Goal: Book appointment/travel/reservation

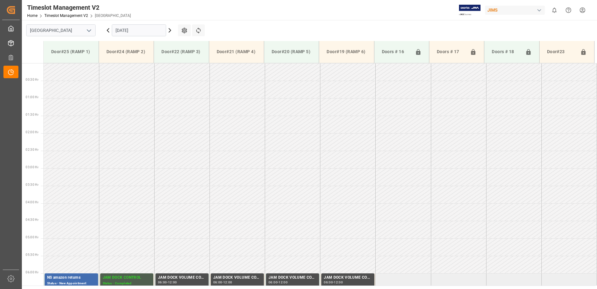
scroll to position [194, 0]
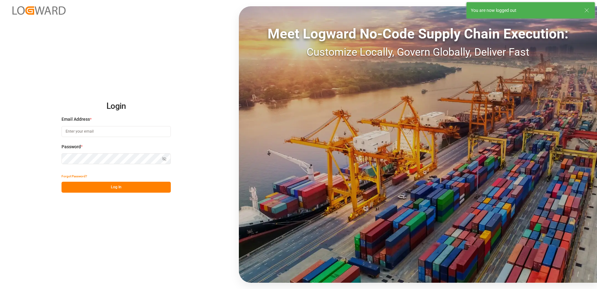
click at [95, 131] on input at bounding box center [116, 131] width 109 height 11
type input "[PERSON_NAME][EMAIL_ADDRESS][DOMAIN_NAME]"
click at [51, 158] on div "Login Email Address * [EMAIL_ADDRESS][DOMAIN_NAME] Password * Show password For…" at bounding box center [298, 144] width 597 height 289
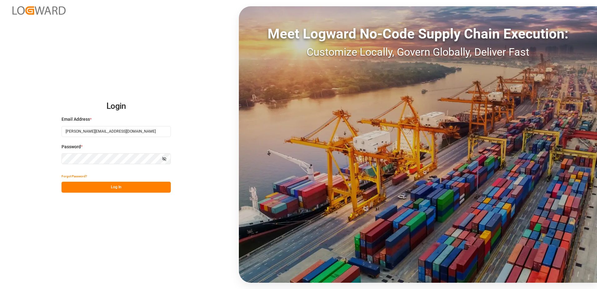
click at [70, 188] on button "Log In" at bounding box center [116, 186] width 109 height 11
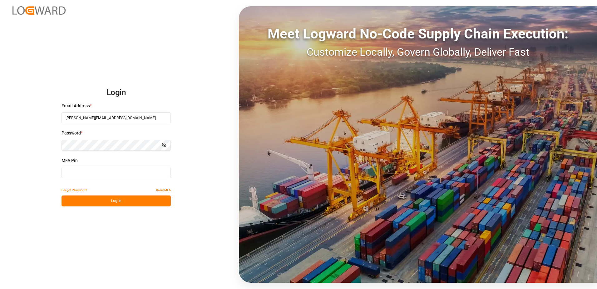
click at [81, 171] on input at bounding box center [116, 172] width 109 height 11
type input "078111"
click at [114, 201] on button "Log In" at bounding box center [116, 200] width 109 height 11
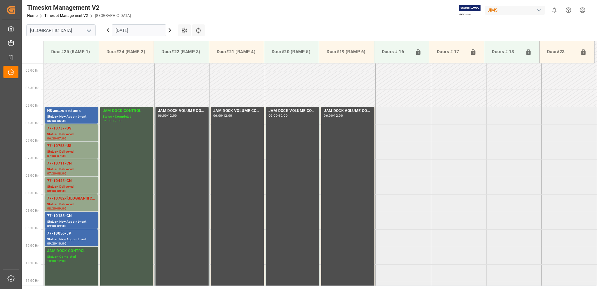
scroll to position [166, 0]
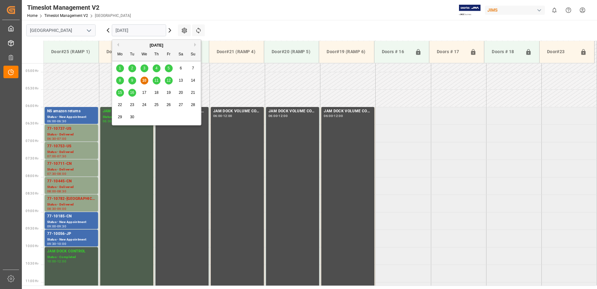
click at [146, 31] on input "[DATE]" at bounding box center [139, 30] width 54 height 12
click at [156, 79] on span "11" at bounding box center [156, 80] width 4 height 4
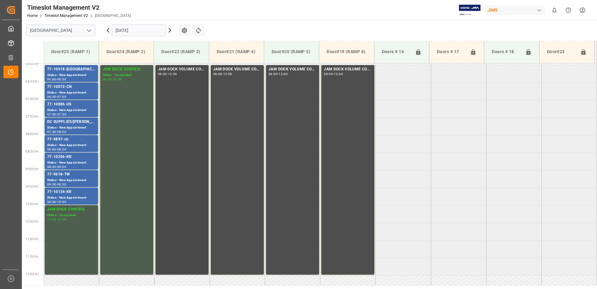
scroll to position [197, 0]
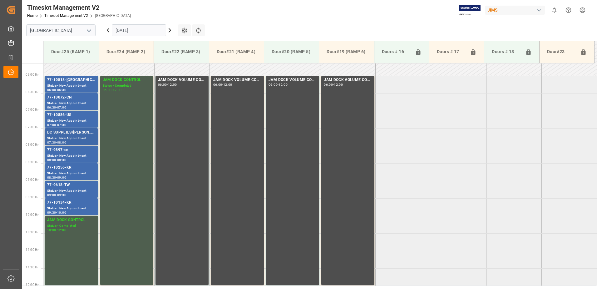
click at [66, 136] on div "Status - New Appointment" at bounding box center [71, 138] width 48 height 5
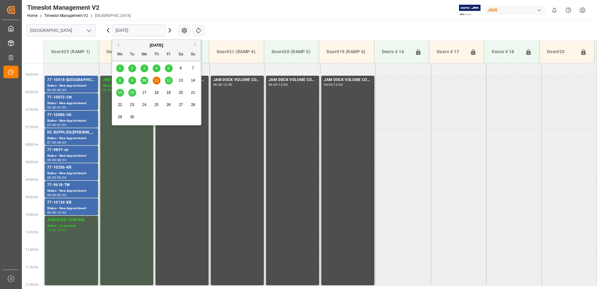
click at [145, 31] on input "[DATE]" at bounding box center [139, 30] width 54 height 12
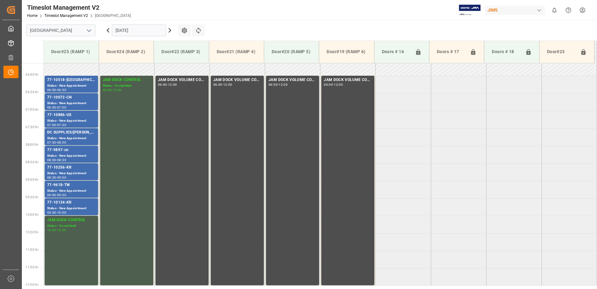
click at [107, 29] on icon at bounding box center [107, 30] width 7 height 7
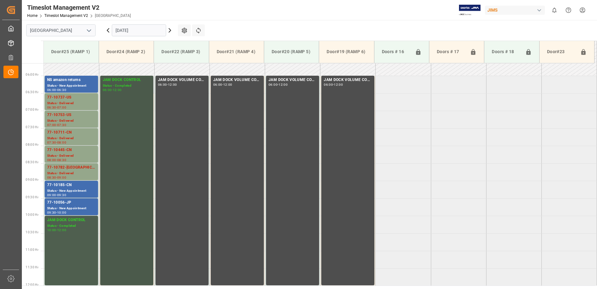
scroll to position [166, 0]
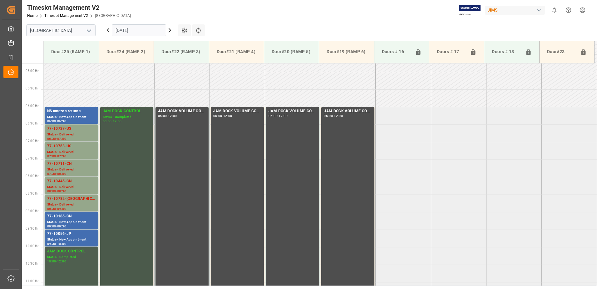
click at [131, 162] on div "JAM DOCK CONTROL Status - Completed 06:00 - 12:00" at bounding box center [127, 211] width 48 height 207
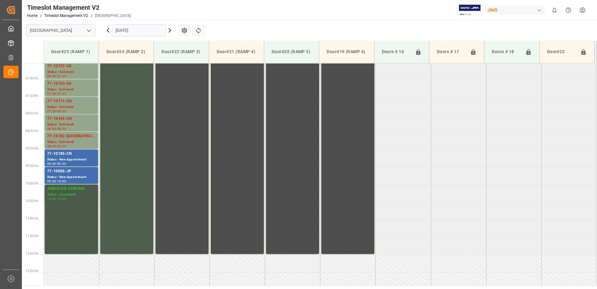
click at [68, 208] on div "JAM DOCK CONTROL Status - Completed 10:00 - 12:00" at bounding box center [71, 219] width 48 height 67
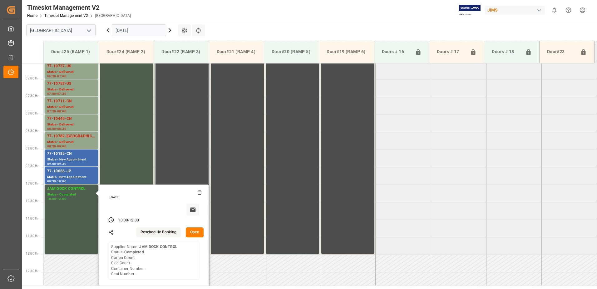
click at [194, 231] on button "Open" at bounding box center [195, 232] width 18 height 10
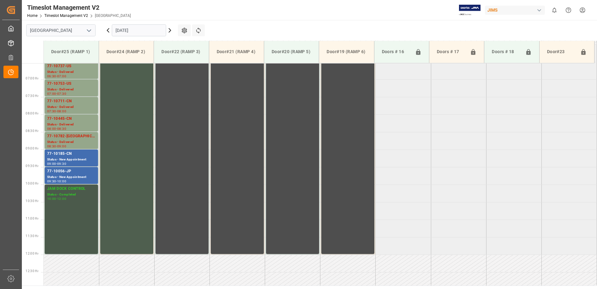
click at [72, 211] on div "JAM DOCK CONTROL Status - Completed 10:00 - 12:00" at bounding box center [71, 219] width 48 height 67
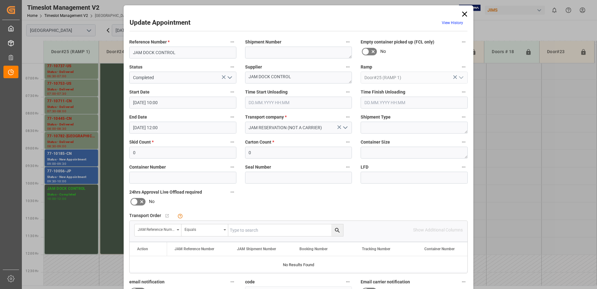
click at [175, 102] on input "[DATE] 10:00" at bounding box center [182, 103] width 107 height 12
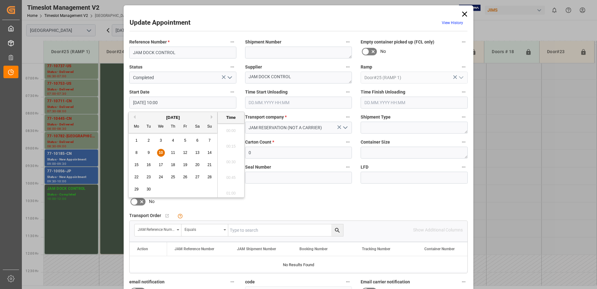
scroll to position [596, 0]
click at [160, 152] on span "10" at bounding box center [161, 152] width 4 height 4
click at [229, 158] on li "11:00" at bounding box center [231, 160] width 27 height 16
type input "[DATE] 11:00"
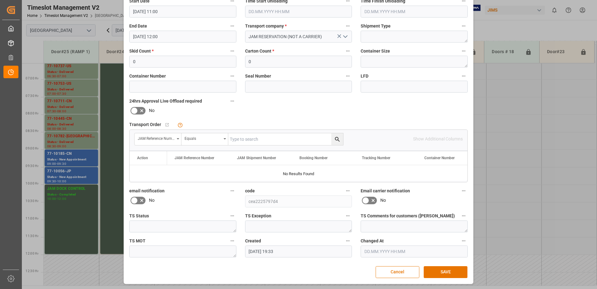
scroll to position [91, 0]
click at [446, 271] on button "SAVE" at bounding box center [446, 271] width 44 height 12
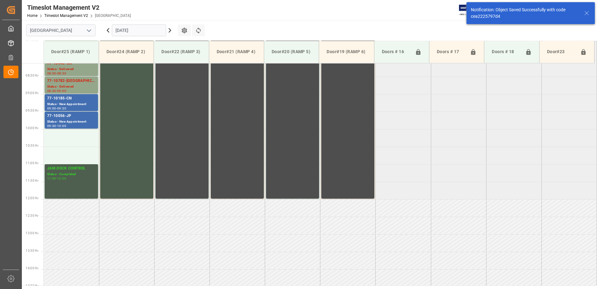
scroll to position [252, 0]
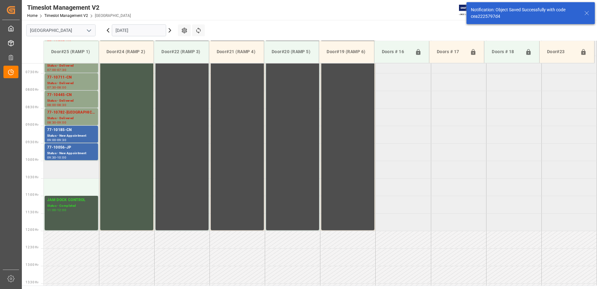
click at [63, 169] on td at bounding box center [71, 169] width 55 height 17
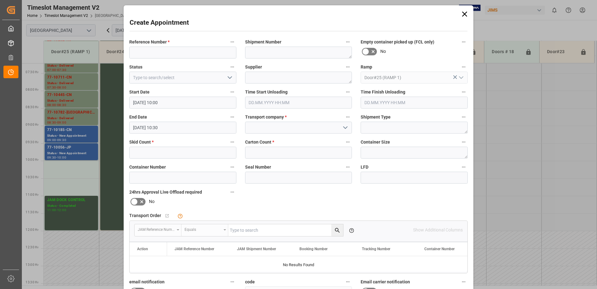
click at [181, 127] on input "[DATE] 10:30" at bounding box center [182, 127] width 107 height 12
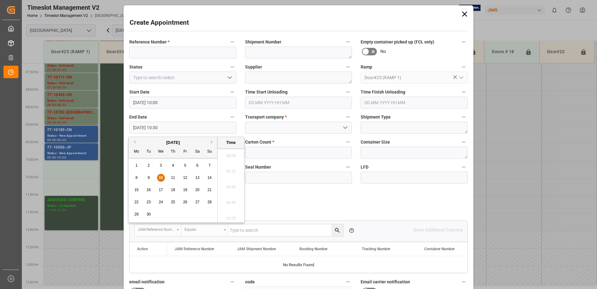
scroll to position [627, 0]
click at [161, 176] on span "10" at bounding box center [161, 177] width 4 height 4
click at [230, 215] on li "11:00" at bounding box center [231, 216] width 27 height 16
type input "[DATE] 11:00"
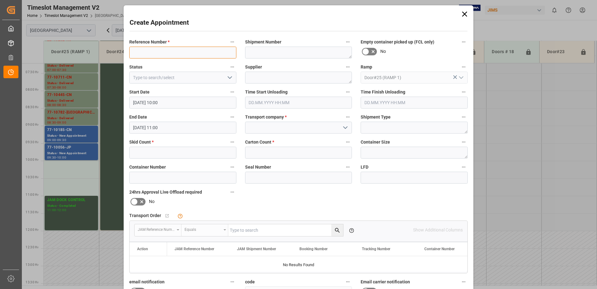
click at [156, 52] on input at bounding box center [182, 53] width 107 height 12
click at [463, 15] on icon at bounding box center [464, 14] width 9 height 9
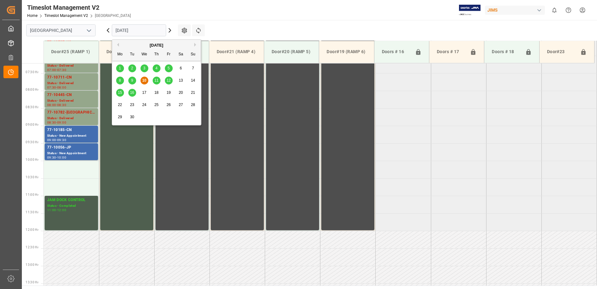
click at [152, 32] on input "[DATE]" at bounding box center [139, 30] width 54 height 12
click at [156, 80] on span "11" at bounding box center [156, 80] width 4 height 4
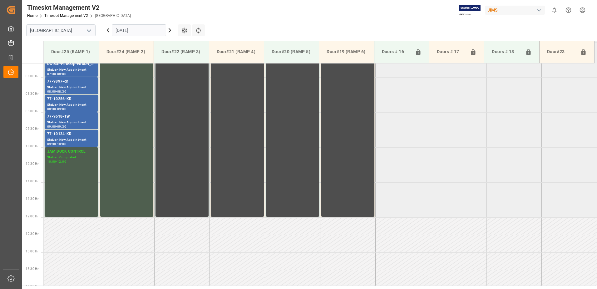
scroll to position [229, 0]
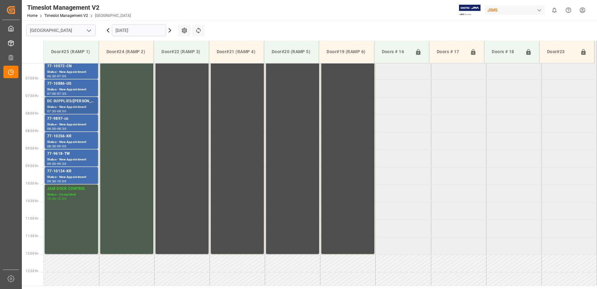
click at [68, 103] on div "DC SUPPLIES/[PERSON_NAME]" at bounding box center [71, 101] width 48 height 6
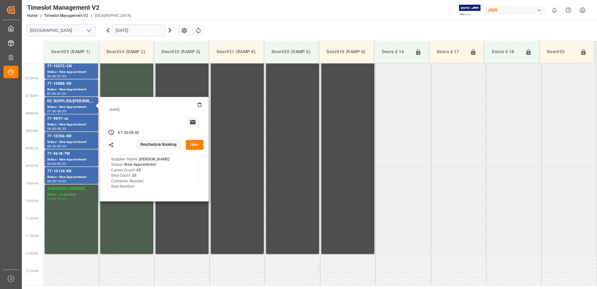
click at [196, 144] on button "Open" at bounding box center [195, 145] width 18 height 10
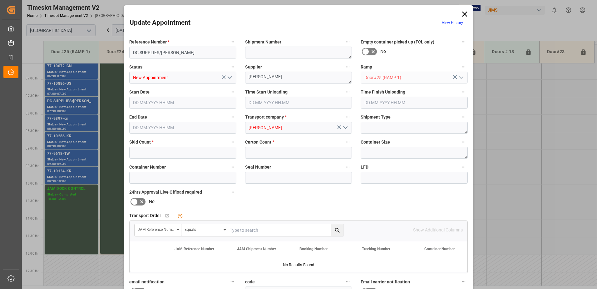
type input "25"
type input "[DATE] 07:30"
type input "[DATE] 08:00"
type input "[DATE] 15:03"
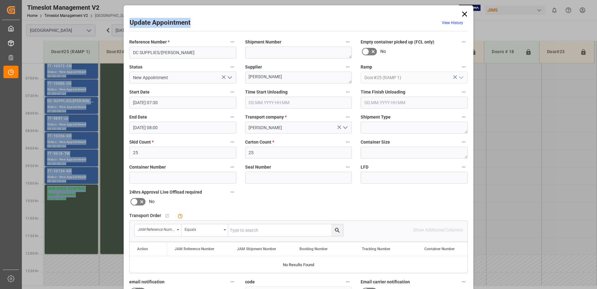
drag, startPoint x: 310, startPoint y: 17, endPoint x: 650, endPoint y: 38, distance: 340.8
click at [597, 38] on html "Created by potrace 1.15, written by [PERSON_NAME] [DATE]-[DATE] Created by potr…" at bounding box center [298, 144] width 597 height 289
click at [278, 19] on div "Update Appointment View History" at bounding box center [299, 24] width 338 height 12
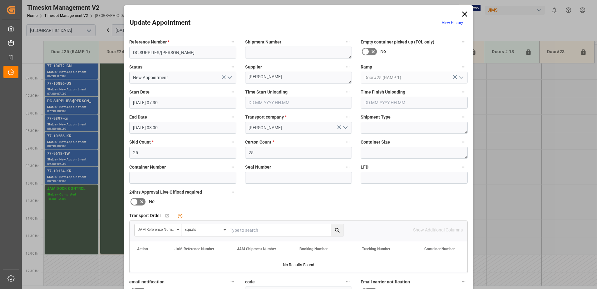
click at [463, 14] on icon at bounding box center [464, 14] width 9 height 9
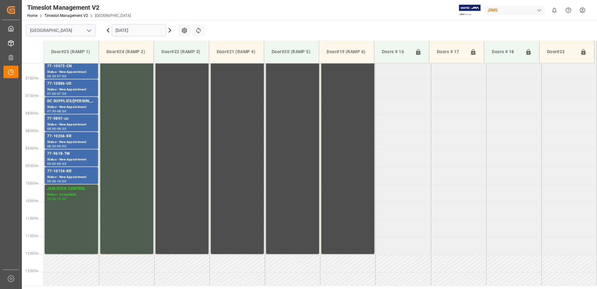
click at [141, 29] on input "[DATE]" at bounding box center [139, 30] width 54 height 12
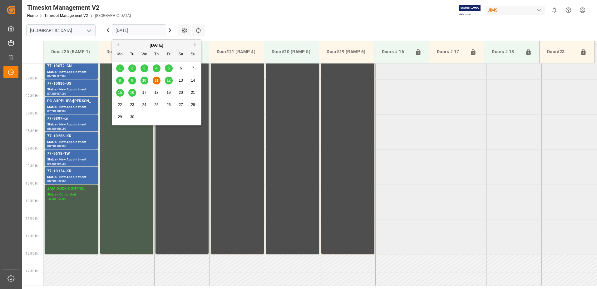
click at [145, 81] on span "10" at bounding box center [144, 80] width 4 height 4
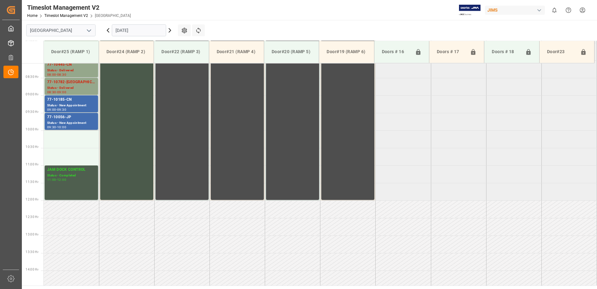
scroll to position [260, 0]
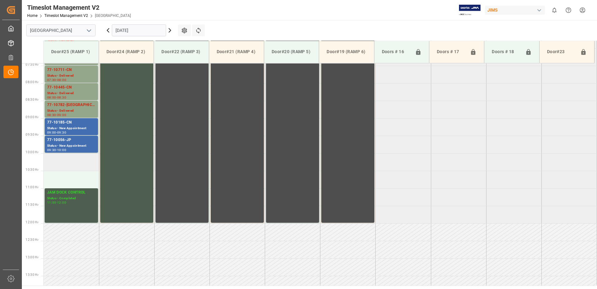
click at [54, 161] on td at bounding box center [71, 161] width 55 height 17
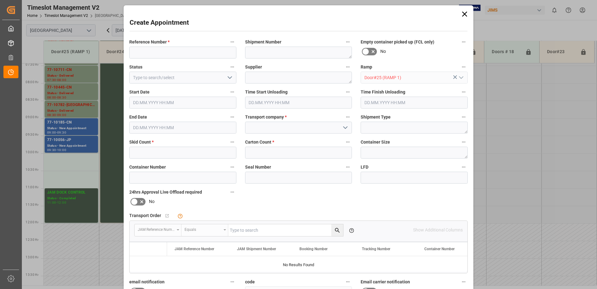
type input "[DATE] 10:00"
type input "[DATE] 10:30"
click at [158, 52] on input at bounding box center [182, 53] width 107 height 12
type input "DC SUPPLIES / [PERSON_NAME]"
click at [228, 77] on icon "open menu" at bounding box center [229, 77] width 7 height 7
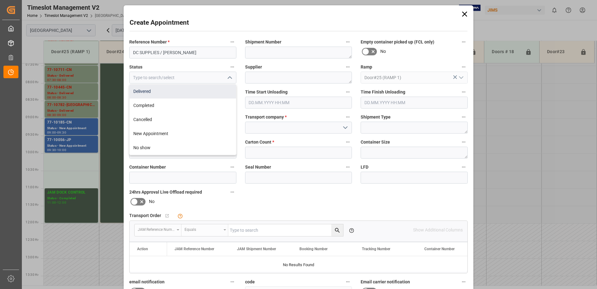
click at [190, 89] on div "Delivered" at bounding box center [183, 91] width 106 height 14
type input "Delivered"
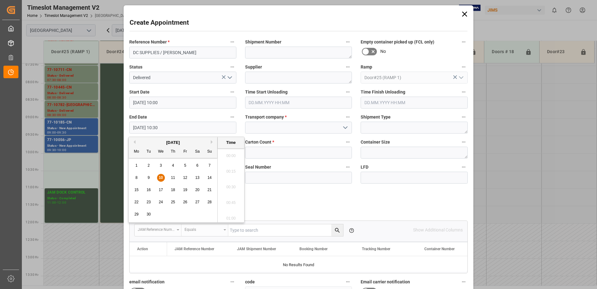
click at [204, 130] on input "[DATE] 10:30" at bounding box center [182, 127] width 107 height 12
click at [160, 177] on span "10" at bounding box center [161, 177] width 4 height 4
click at [232, 216] on li "11:00" at bounding box center [231, 216] width 27 height 16
type input "[DATE] 11:00"
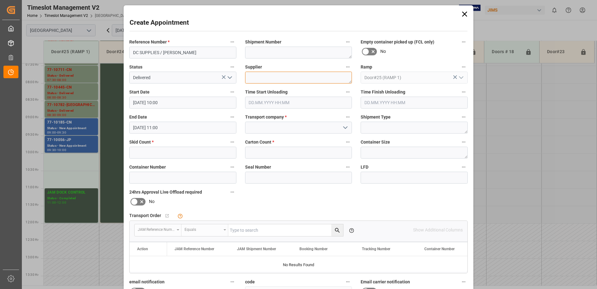
click at [272, 82] on textarea at bounding box center [298, 78] width 107 height 12
click at [284, 77] on textarea "[PERSON_NAME]" at bounding box center [298, 78] width 107 height 12
type textarea "[PERSON_NAME]"
click at [257, 101] on input "text" at bounding box center [298, 103] width 107 height 12
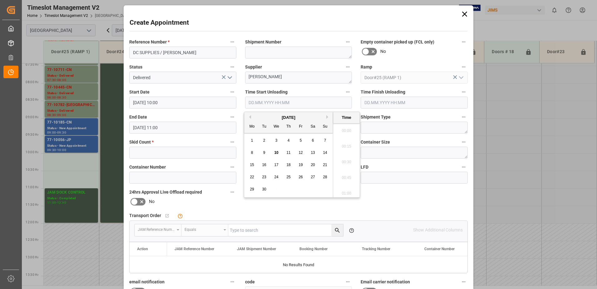
scroll to position [783, 0]
click at [276, 152] on span "10" at bounding box center [276, 152] width 4 height 4
click at [348, 159] on li "13:00" at bounding box center [346, 160] width 27 height 16
type input "[DATE] 13:00"
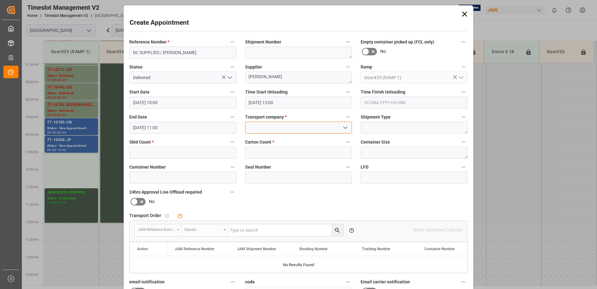
click at [296, 128] on input at bounding box center [298, 127] width 107 height 12
click at [284, 155] on div "[PERSON_NAME]" at bounding box center [298, 155] width 106 height 14
type input "[PERSON_NAME]"
click at [196, 151] on input "text" at bounding box center [182, 152] width 107 height 12
type input "25"
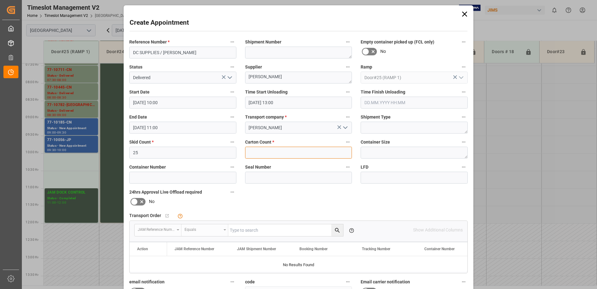
click at [280, 154] on input "text" at bounding box center [298, 152] width 107 height 12
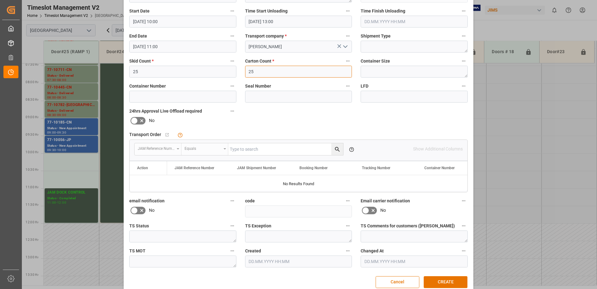
scroll to position [91, 0]
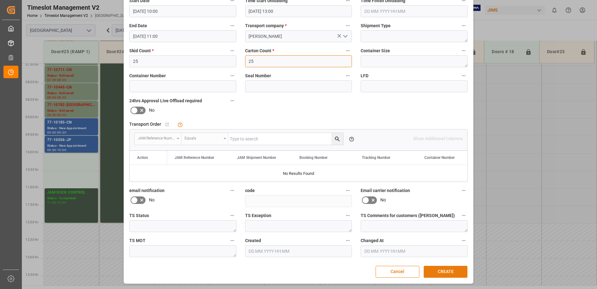
type input "25"
click at [447, 270] on button "CREATE" at bounding box center [446, 271] width 44 height 12
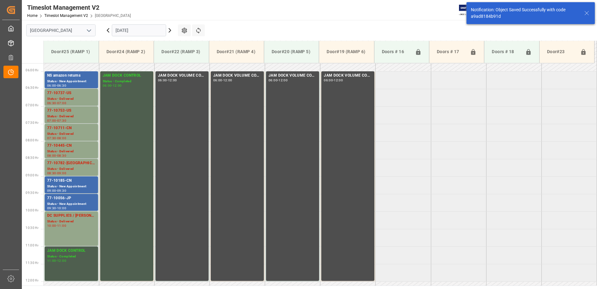
scroll to position [186, 0]
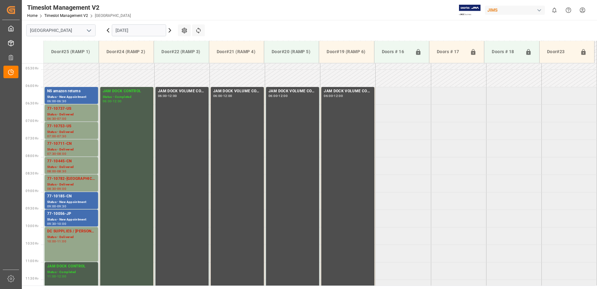
click at [143, 28] on input "[DATE]" at bounding box center [139, 30] width 54 height 12
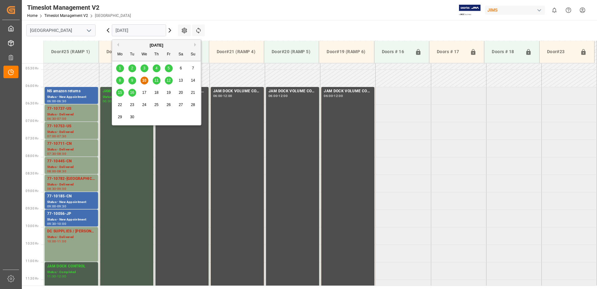
click at [157, 81] on span "11" at bounding box center [156, 80] width 4 height 4
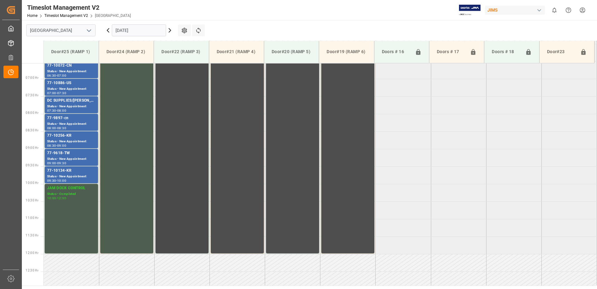
scroll to position [229, 0]
click at [62, 104] on div "DC SUPPLIES/[PERSON_NAME]" at bounding box center [71, 101] width 48 height 6
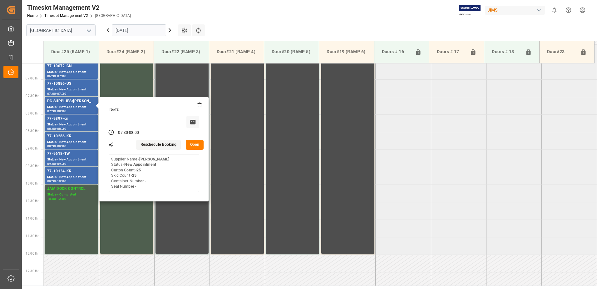
click at [199, 105] on icon at bounding box center [199, 104] width 5 height 5
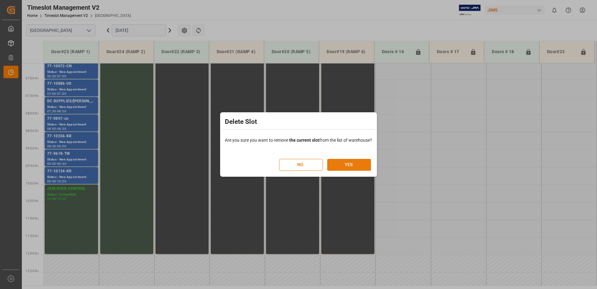
click at [349, 164] on button "YES" at bounding box center [349, 165] width 44 height 12
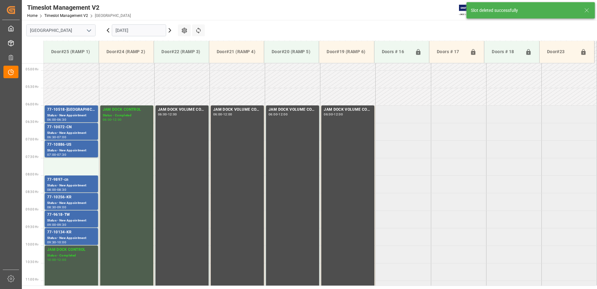
scroll to position [206, 0]
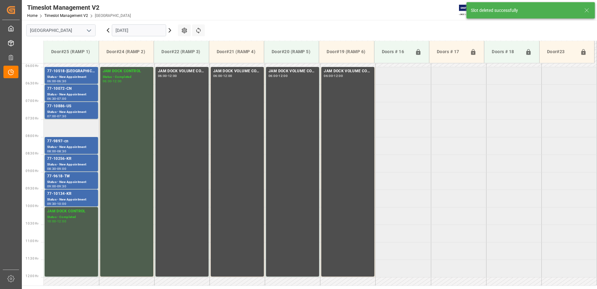
click at [67, 126] on td at bounding box center [71, 127] width 55 height 17
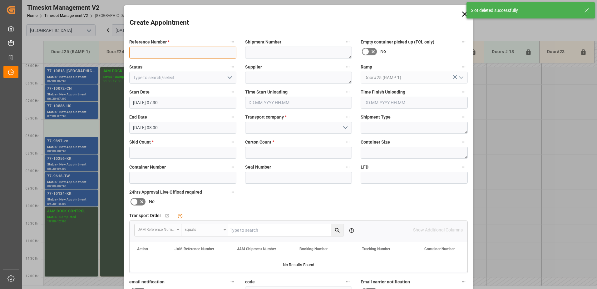
click at [161, 52] on input at bounding box center [182, 53] width 107 height 12
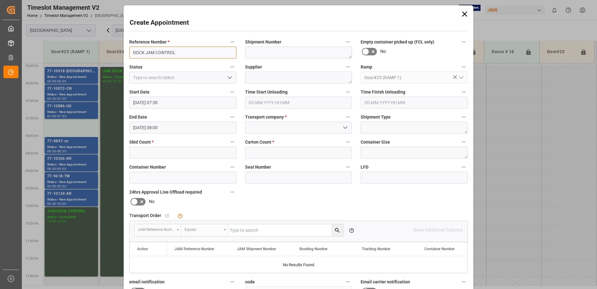
drag, startPoint x: 144, startPoint y: 52, endPoint x: 132, endPoint y: 52, distance: 12.5
click at [132, 52] on input "DOCK JAM CONTROL" at bounding box center [182, 53] width 107 height 12
click at [141, 51] on input "JAM CONTROL" at bounding box center [182, 53] width 107 height 12
type input "JAM DOCK CONTROL"
click at [230, 78] on icon "open menu" at bounding box center [229, 77] width 7 height 7
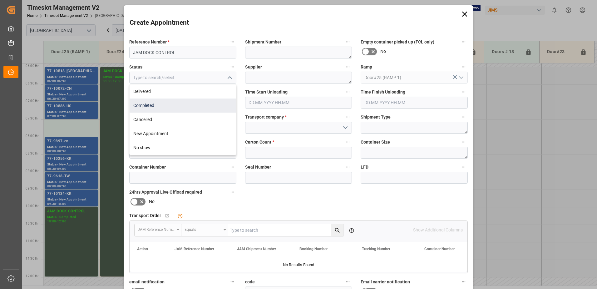
click at [180, 107] on div "Completed" at bounding box center [183, 105] width 106 height 14
type input "Completed"
click at [268, 126] on input at bounding box center [298, 127] width 107 height 12
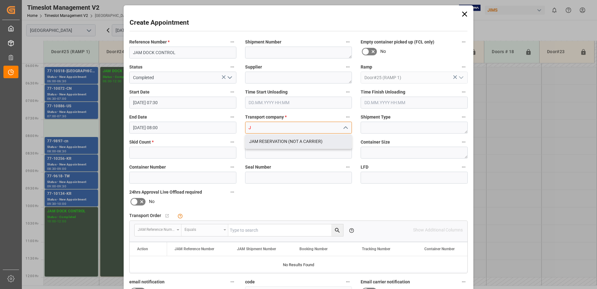
click at [274, 141] on div "JAM RESERVATION (NOT A CARRIER)" at bounding box center [298, 141] width 106 height 14
type input "JAM RESERVATION (NOT A CARRIER)"
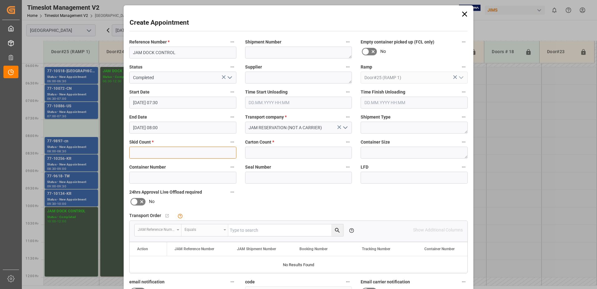
click at [204, 151] on input "text" at bounding box center [182, 152] width 107 height 12
type input "0"
click at [277, 152] on input "text" at bounding box center [298, 152] width 107 height 12
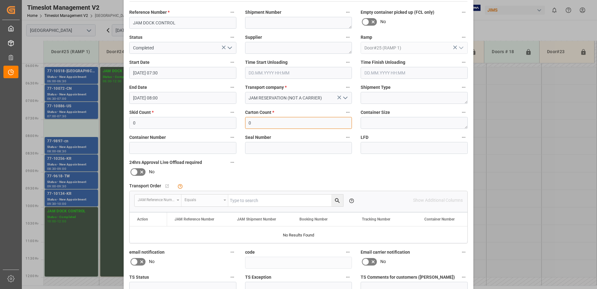
scroll to position [91, 0]
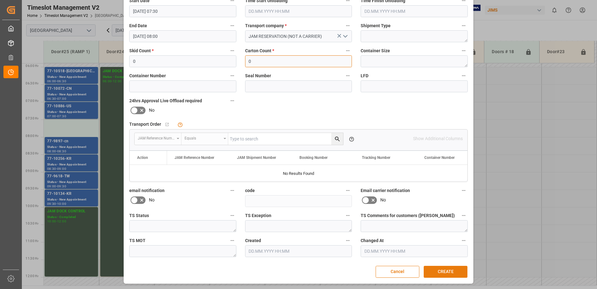
type input "0"
click at [441, 270] on button "CREATE" at bounding box center [446, 271] width 44 height 12
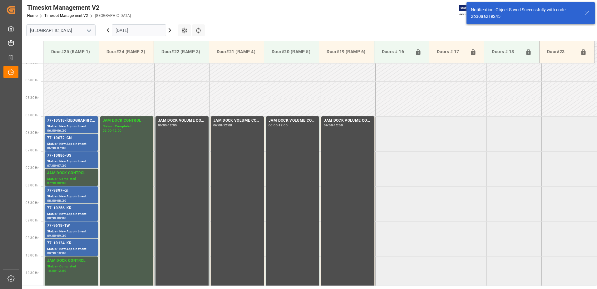
scroll to position [206, 0]
